Goal: Task Accomplishment & Management: Manage account settings

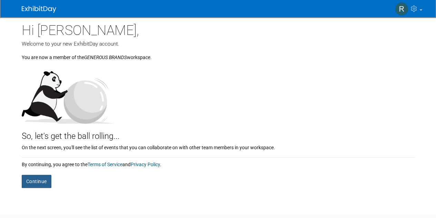
click at [34, 178] on button "Continue" at bounding box center [37, 180] width 30 height 13
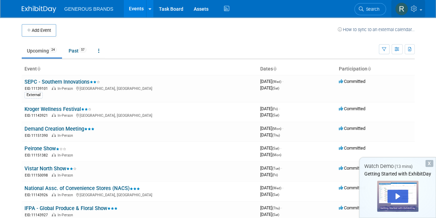
click at [412, 11] on icon at bounding box center [415, 9] width 8 height 6
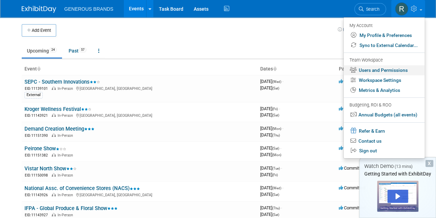
click at [378, 69] on link "Users and Permissions" at bounding box center [384, 70] width 81 height 10
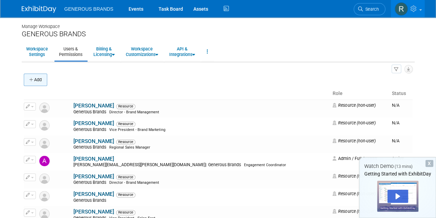
click at [44, 76] on button "Add" at bounding box center [35, 79] width 23 height 12
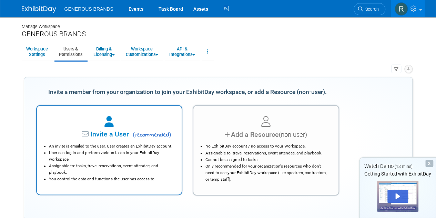
click at [130, 139] on div "Invite a User ( recommended )" at bounding box center [110, 134] width 128 height 10
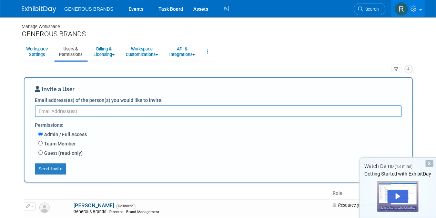
type textarea "h"
type textarea "[EMAIL_ADDRESS][DOMAIN_NAME]"
click at [59, 167] on button "Send Invite" at bounding box center [51, 168] width 32 height 11
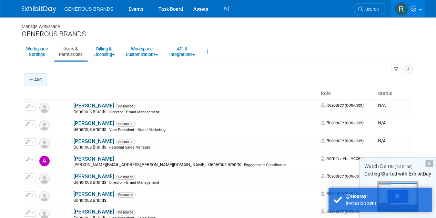
click at [34, 80] on button "Add" at bounding box center [35, 79] width 23 height 12
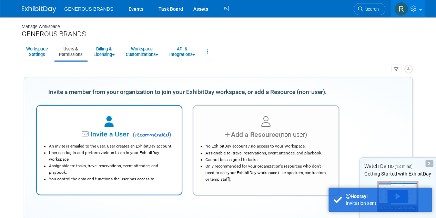
click at [114, 129] on div "Invite a User ( recommended )" at bounding box center [110, 134] width 128 height 10
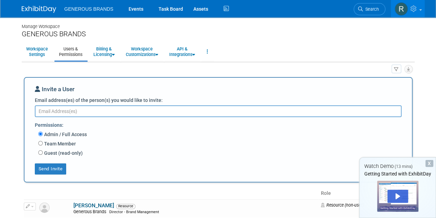
paste textarea "[EMAIL_ADDRESS][DOMAIN_NAME]"
type textarea "[EMAIL_ADDRESS][DOMAIN_NAME]"
click at [50, 166] on button "Send Invite" at bounding box center [51, 168] width 32 height 11
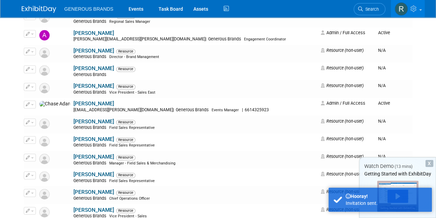
scroll to position [100, 0]
